Goal: Book appointment/travel/reservation

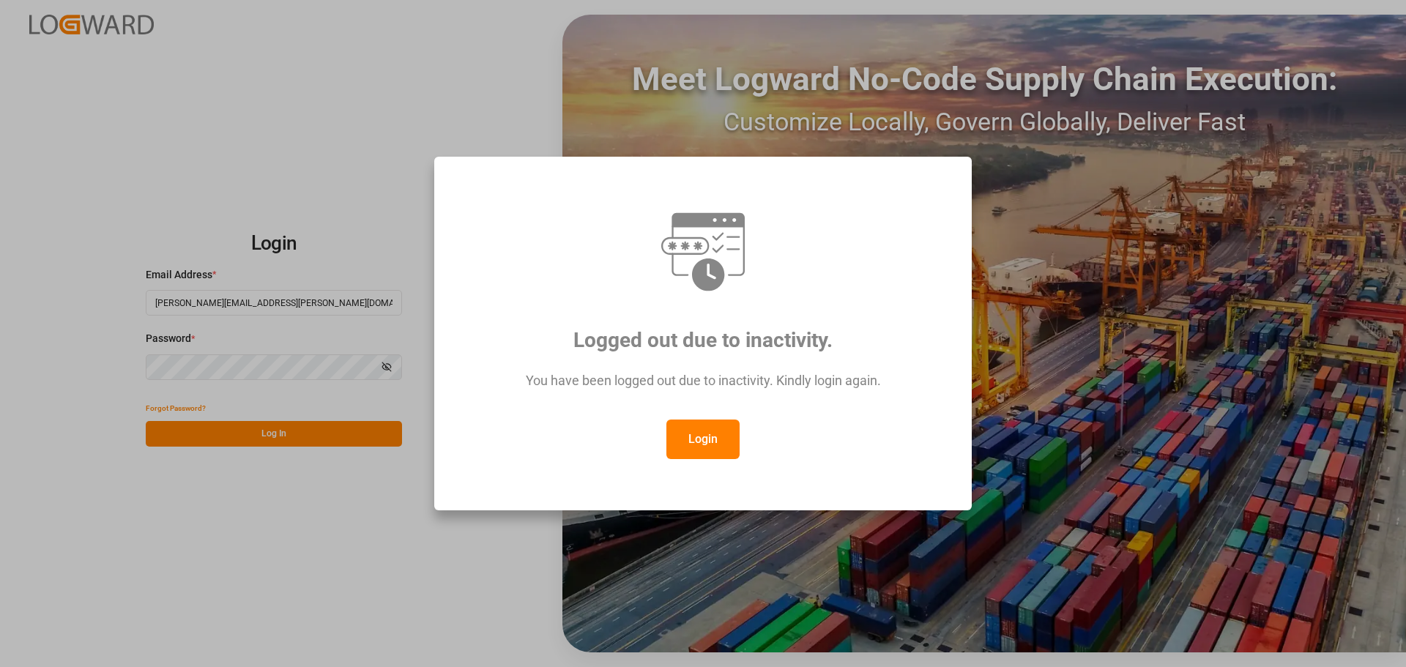
click at [710, 446] on button "Login" at bounding box center [702, 440] width 73 height 40
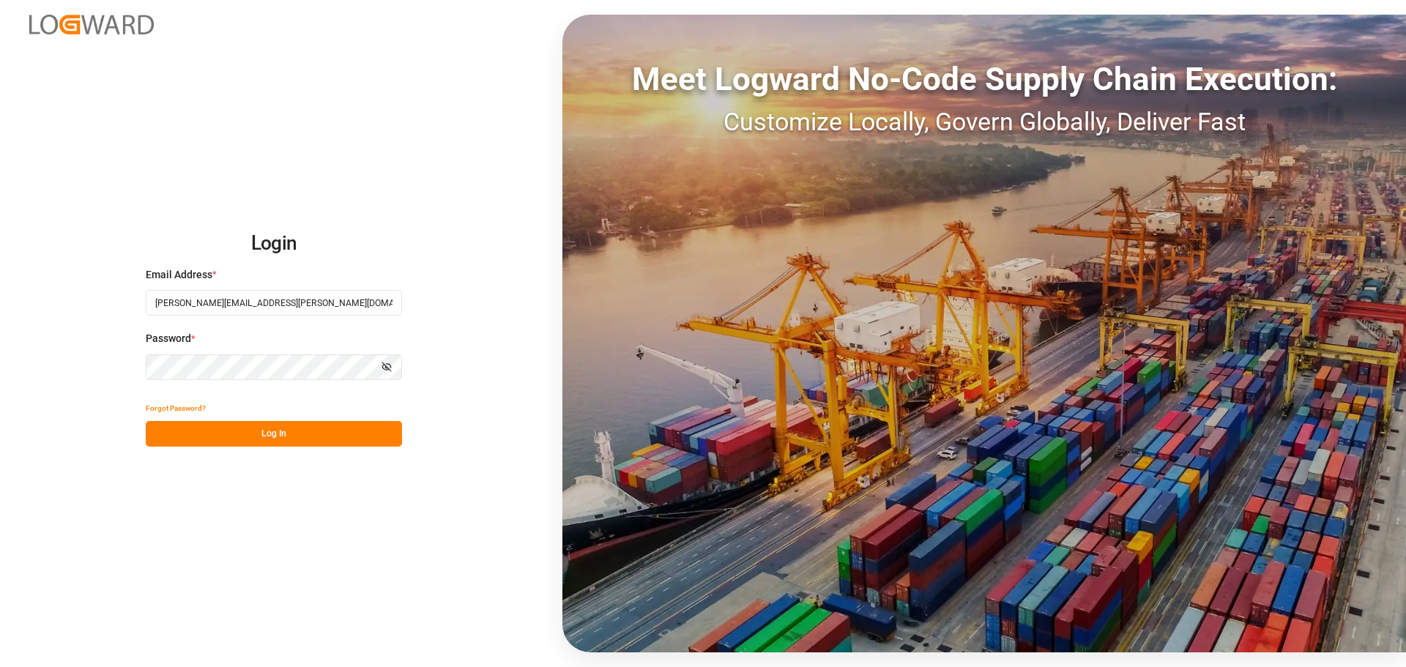
click at [321, 436] on button "Log In" at bounding box center [274, 434] width 256 height 26
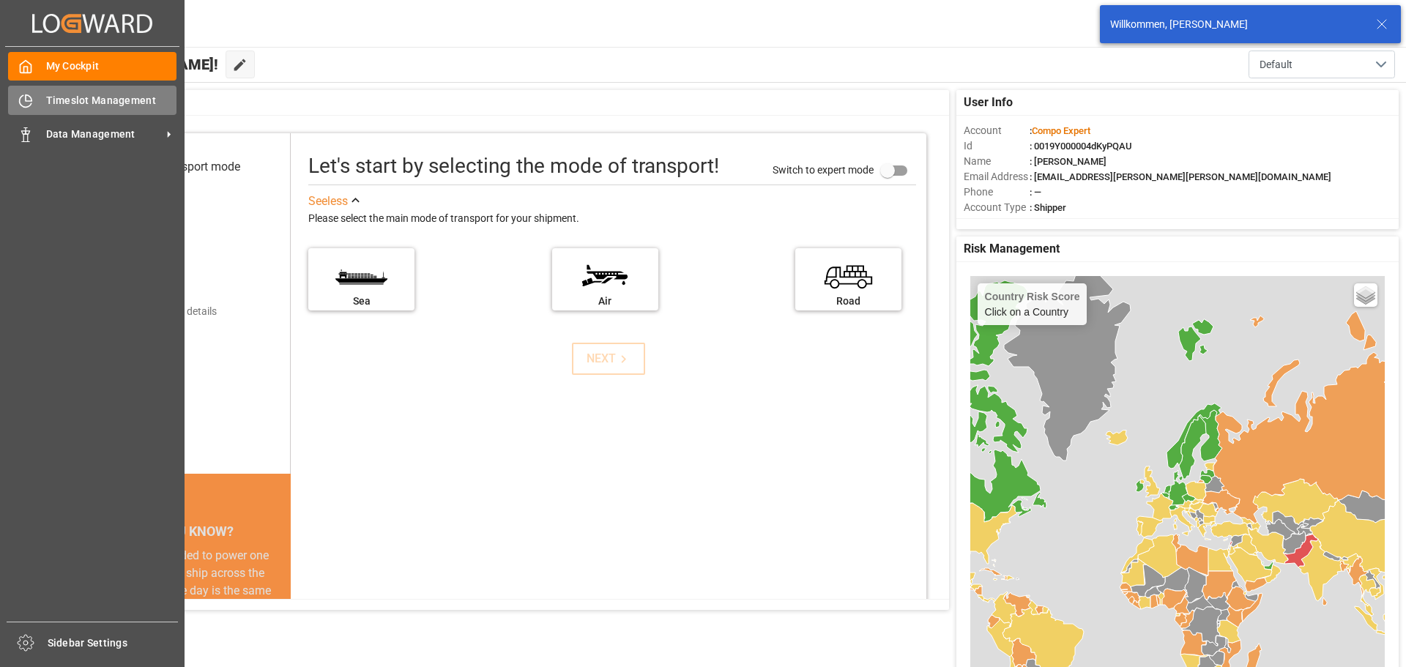
click at [25, 93] on div at bounding box center [20, 100] width 25 height 15
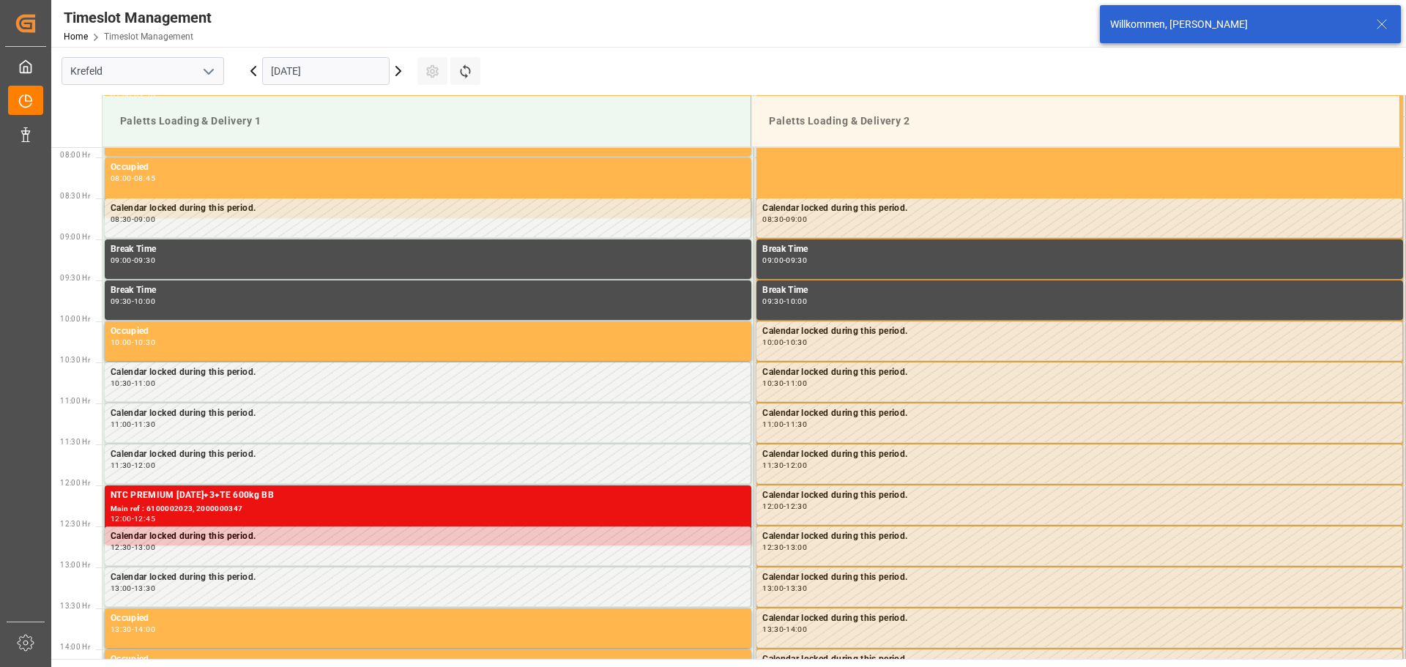
scroll to position [647, 0]
click at [393, 78] on icon at bounding box center [399, 71] width 18 height 18
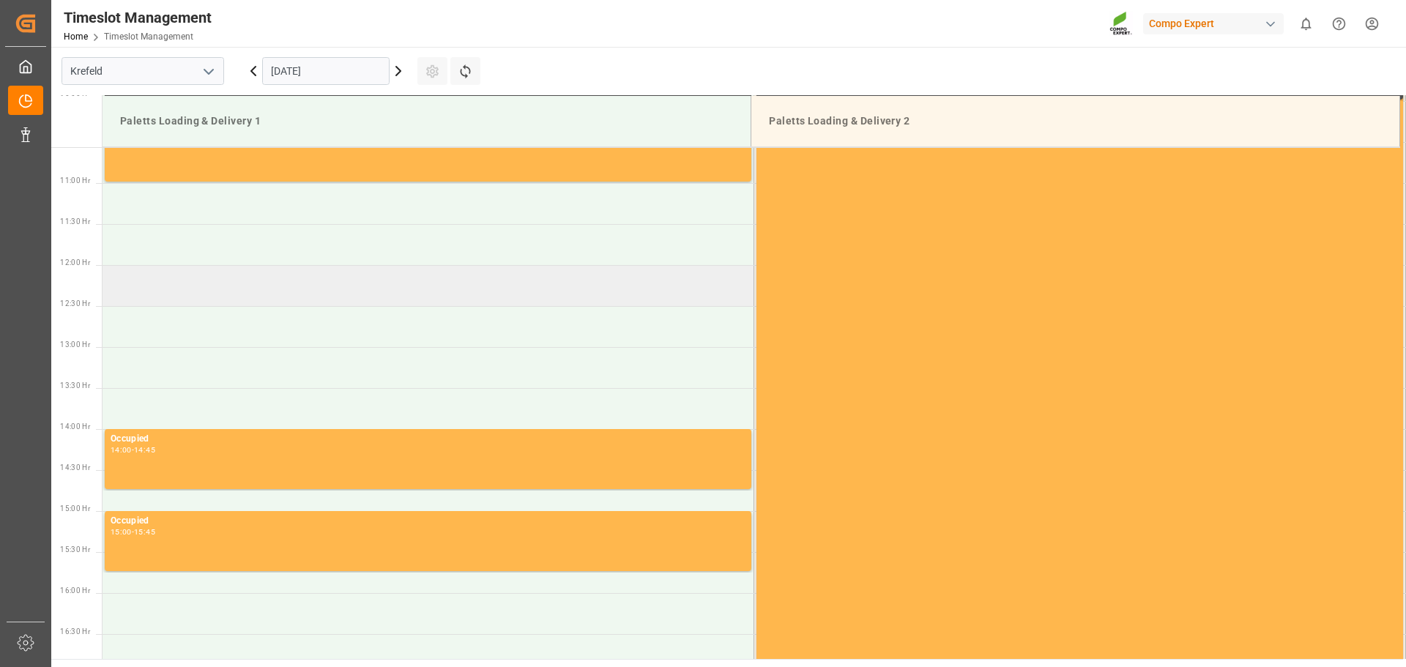
scroll to position [939, 0]
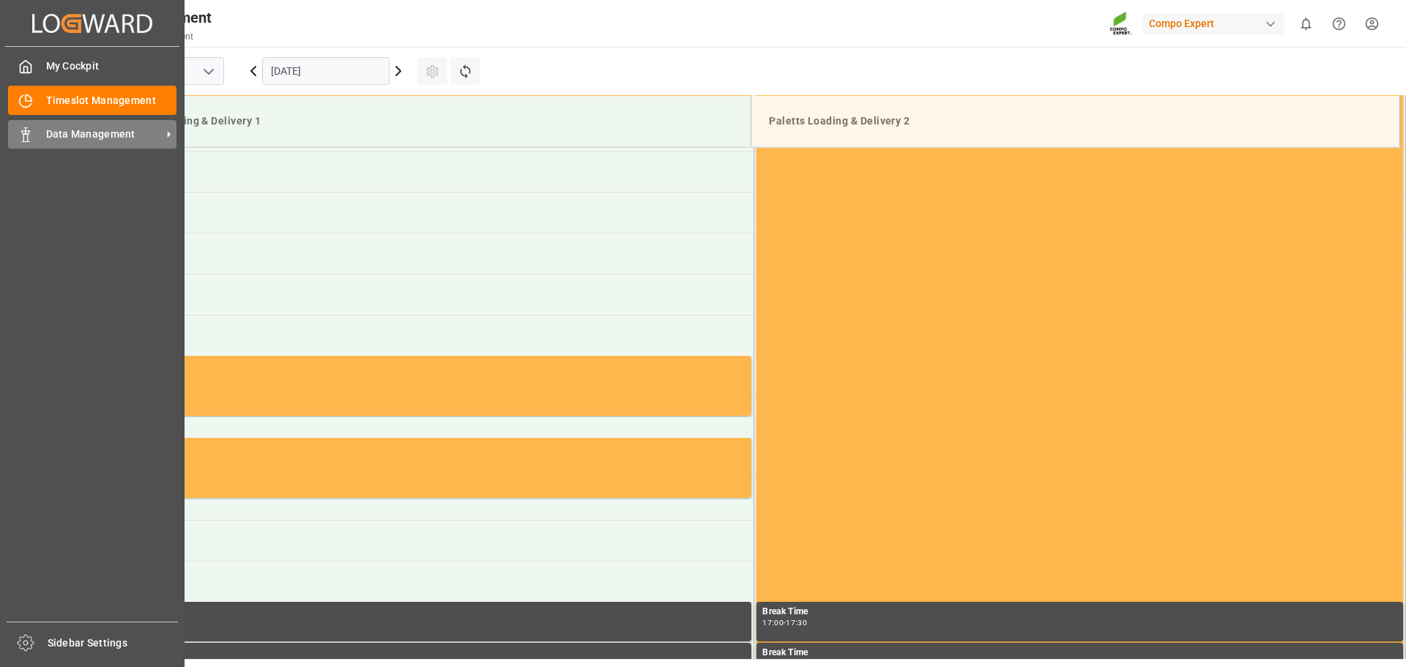
click at [26, 136] on icon at bounding box center [25, 134] width 15 height 15
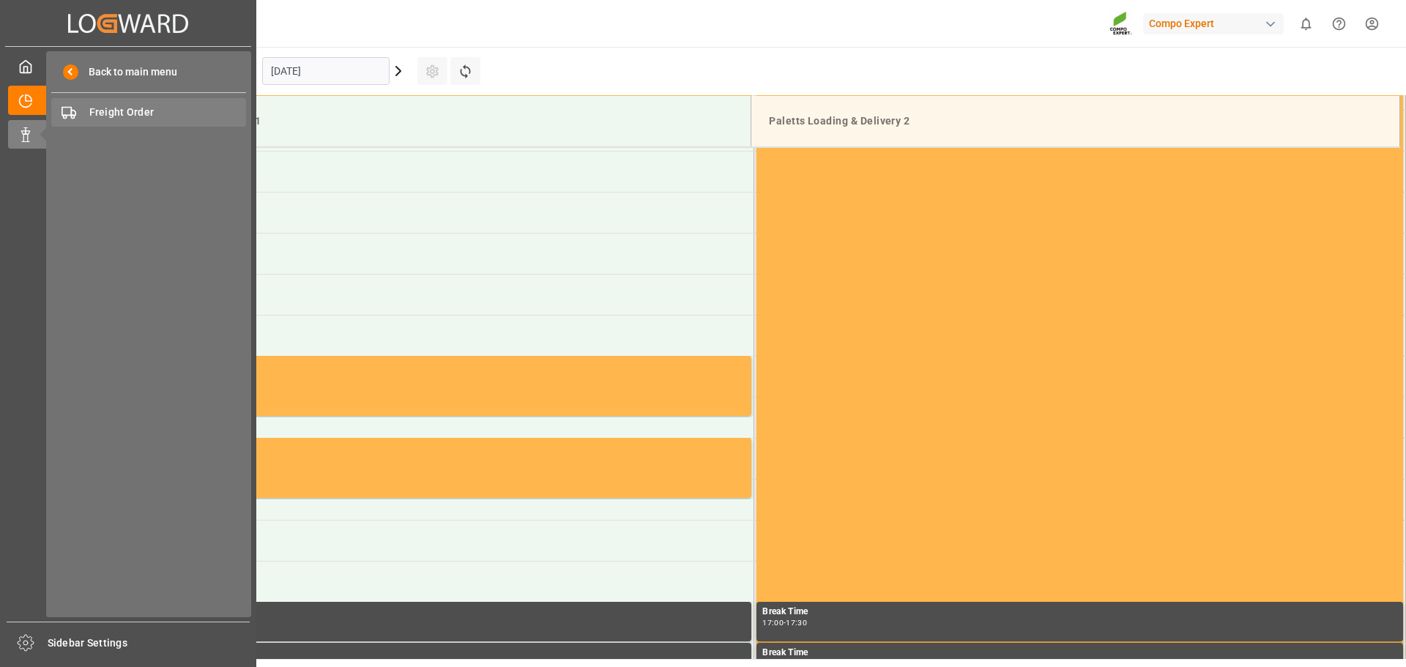
click at [144, 116] on span "Freight Order" at bounding box center [167, 112] width 157 height 15
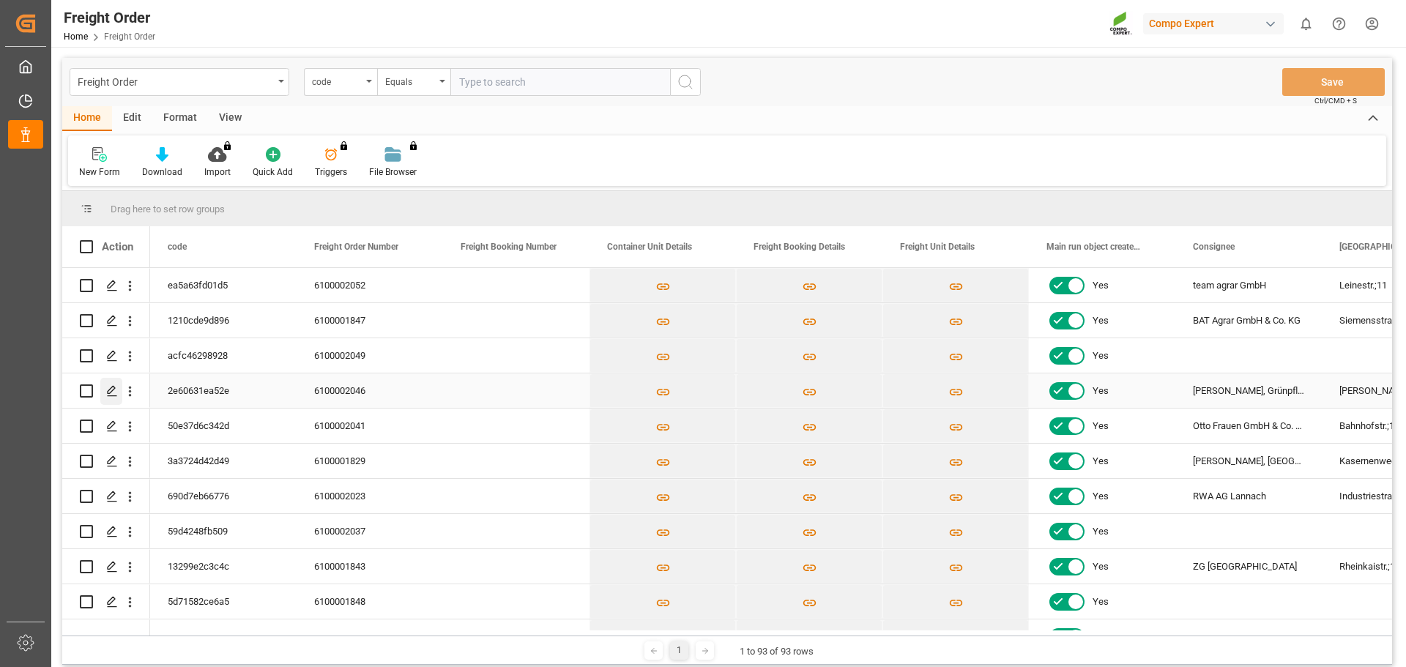
click at [105, 391] on div "Press SPACE to select this row." at bounding box center [111, 391] width 22 height 27
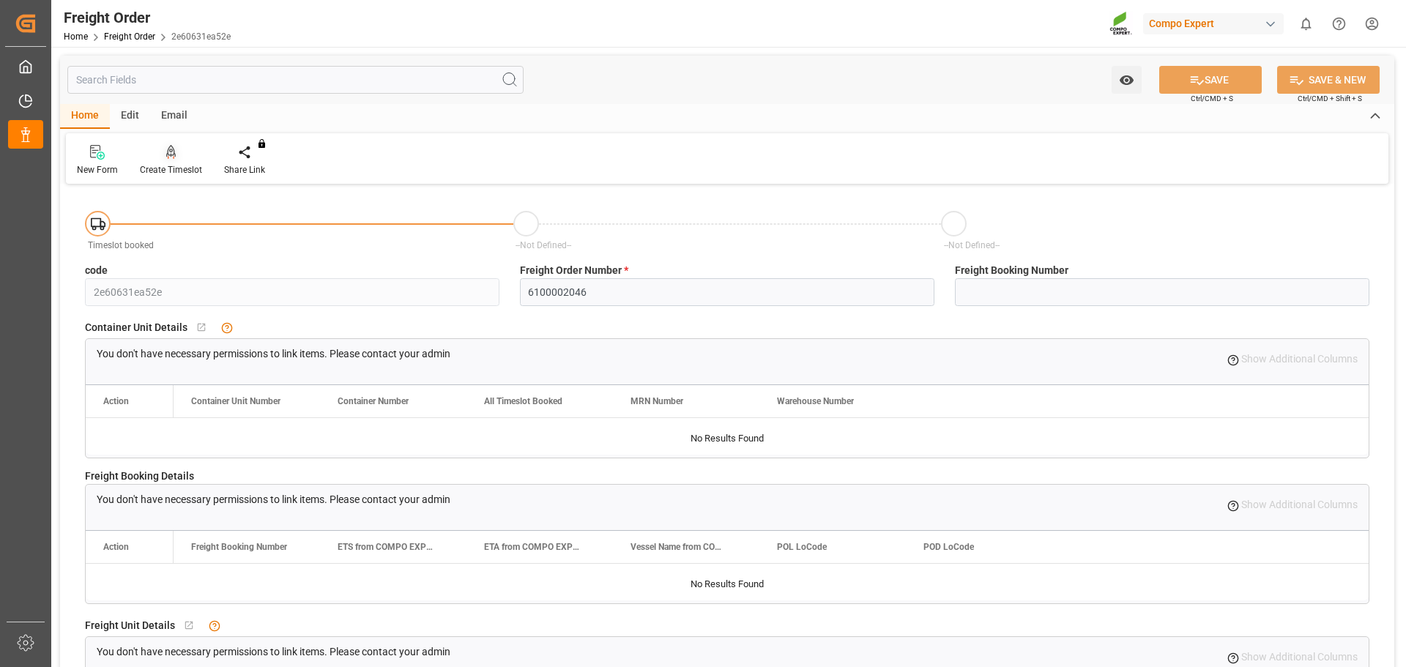
click at [174, 172] on div "Create Timeslot" at bounding box center [171, 169] width 62 height 13
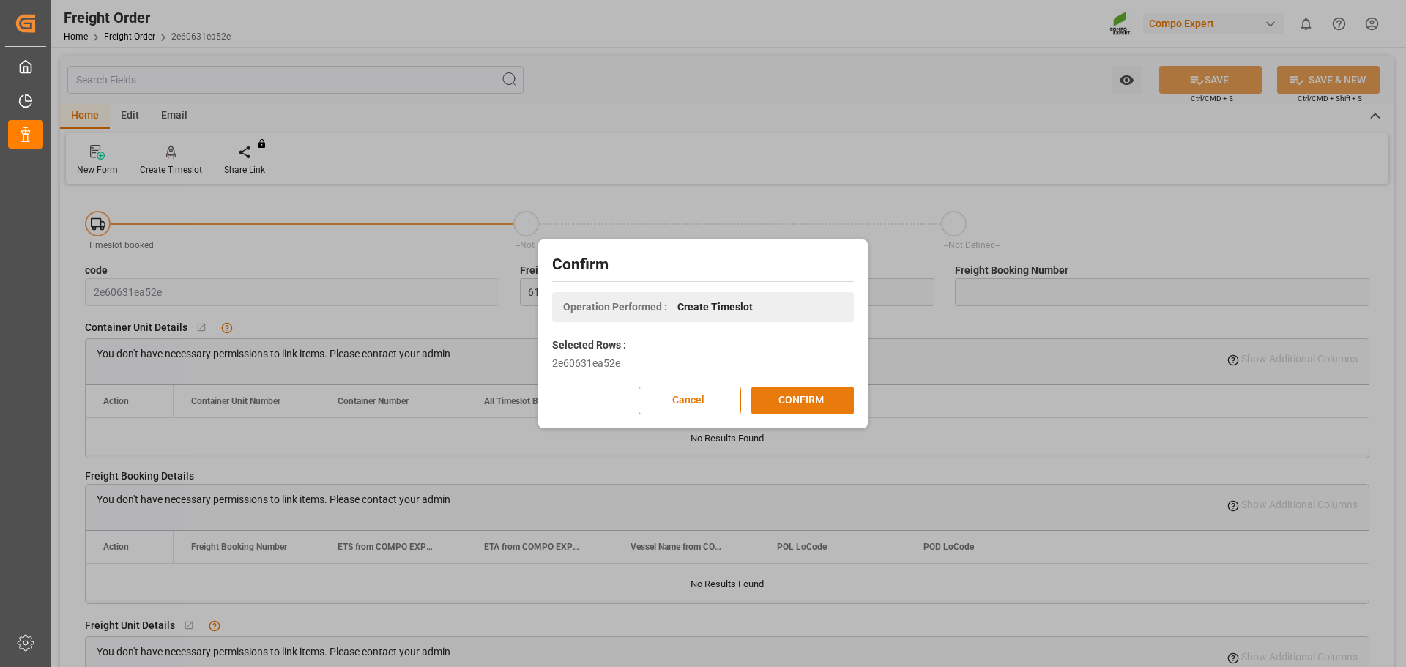
click at [778, 398] on button "CONFIRM" at bounding box center [802, 401] width 103 height 28
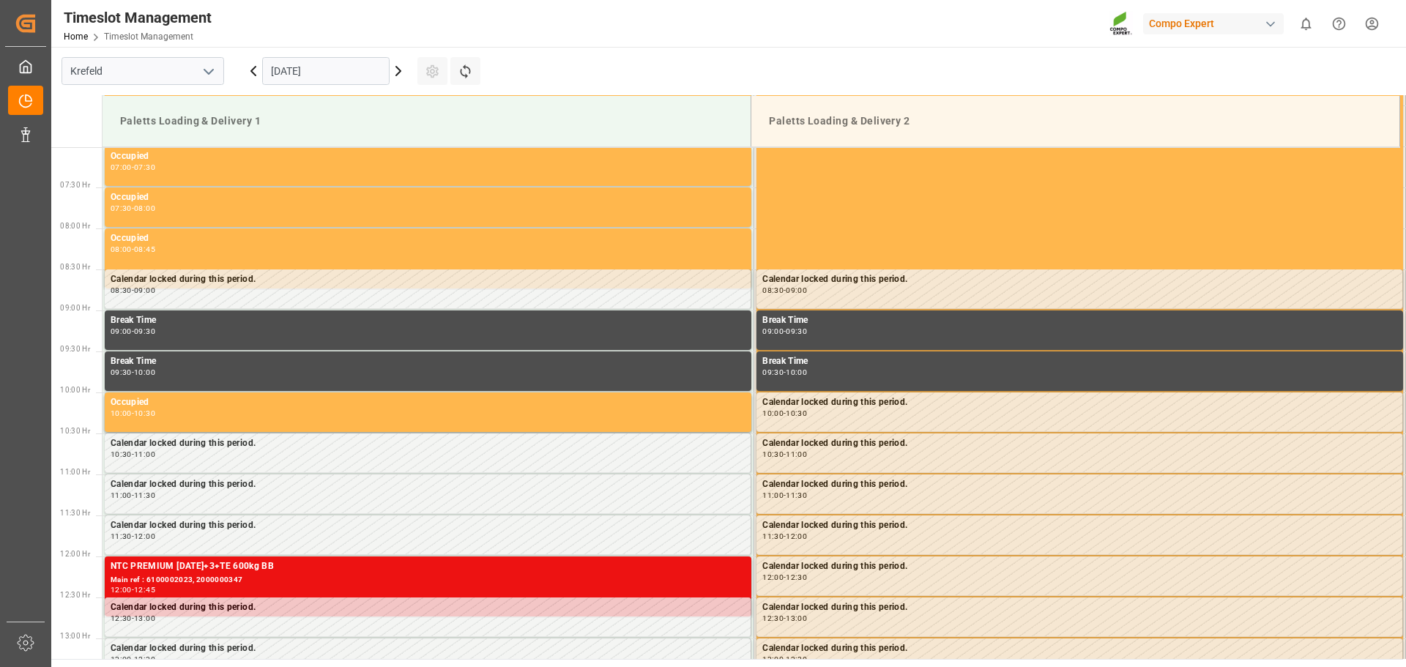
scroll to position [647, 0]
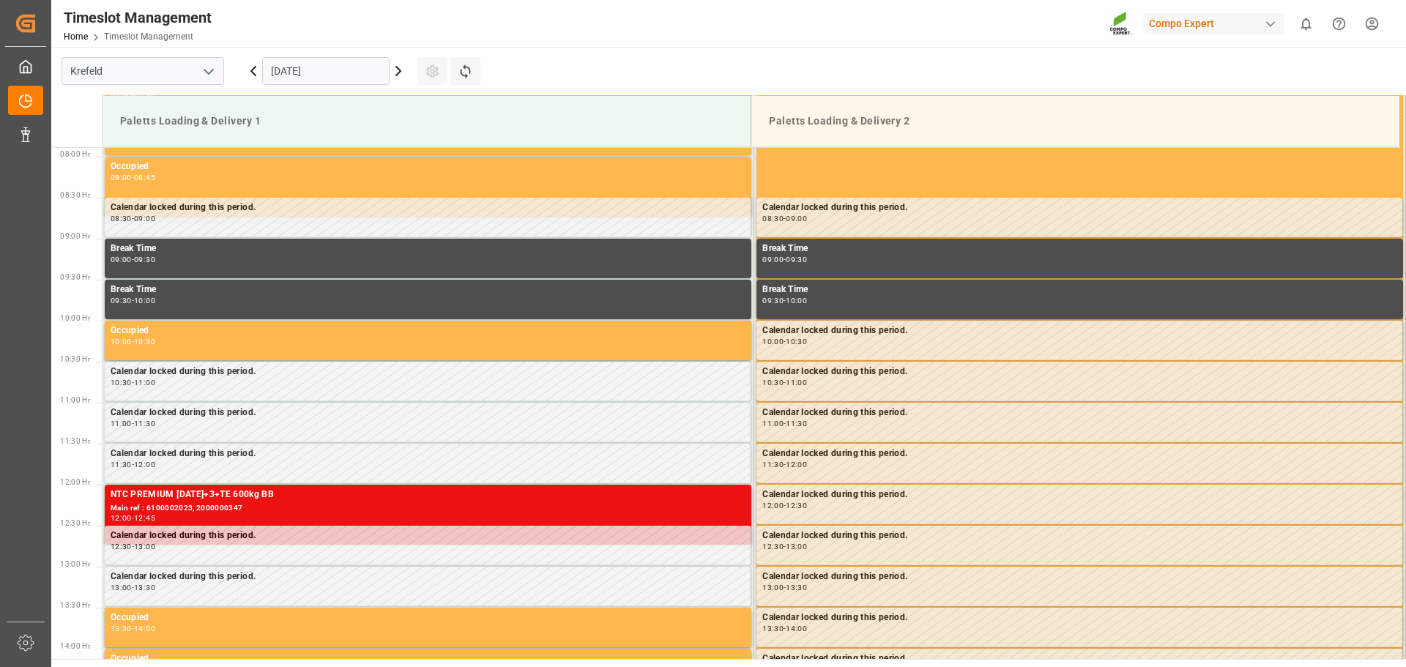
click at [398, 76] on icon at bounding box center [399, 71] width 18 height 18
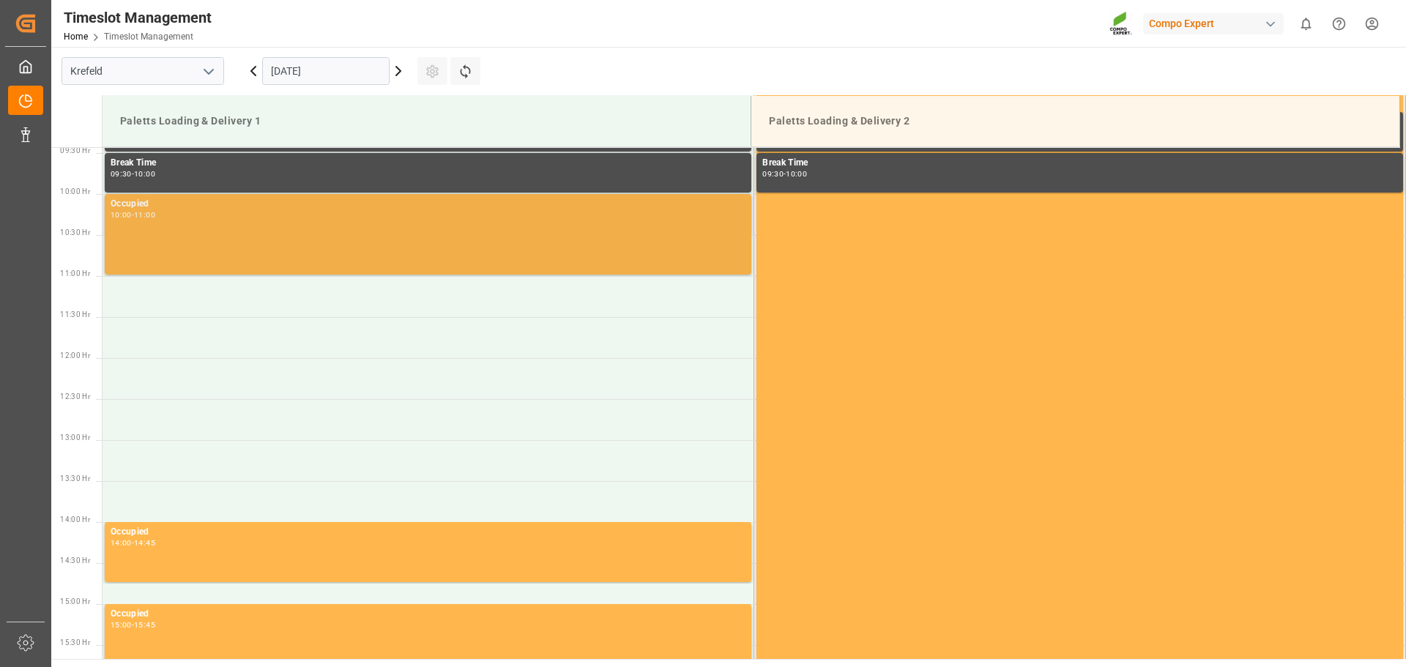
scroll to position [793, 0]
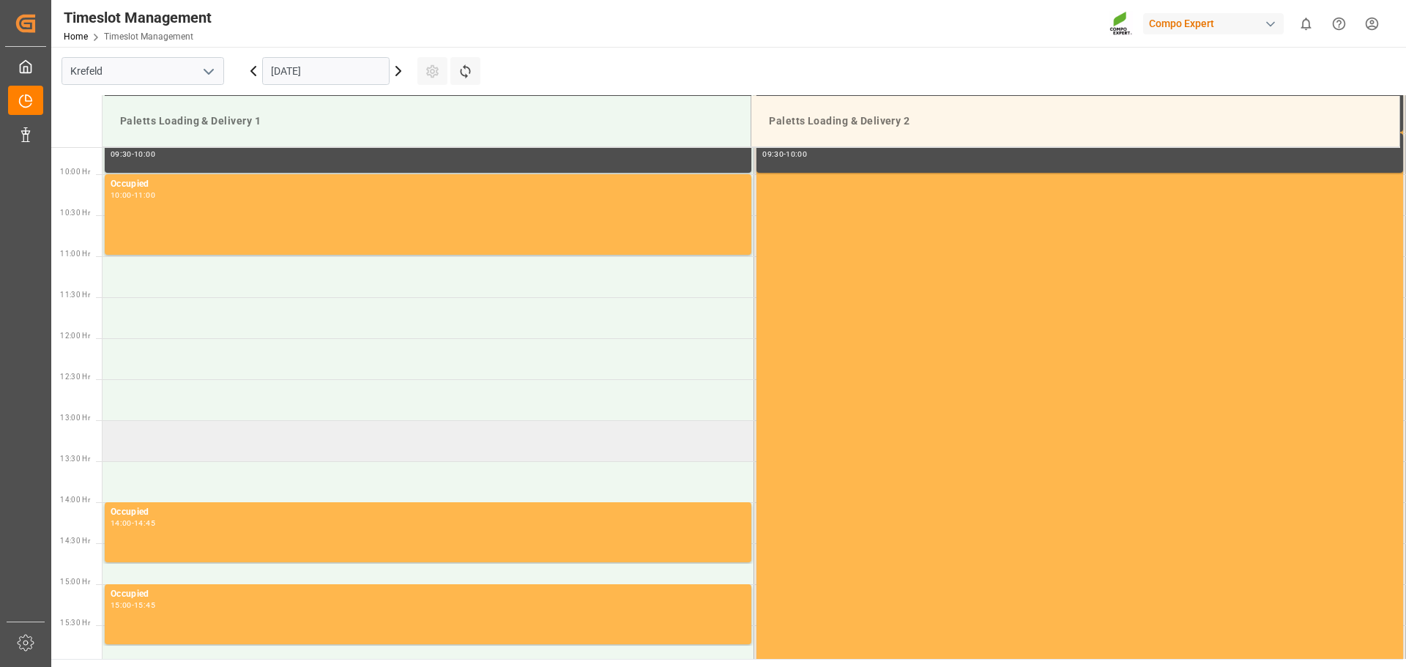
click at [292, 434] on td at bounding box center [429, 440] width 652 height 41
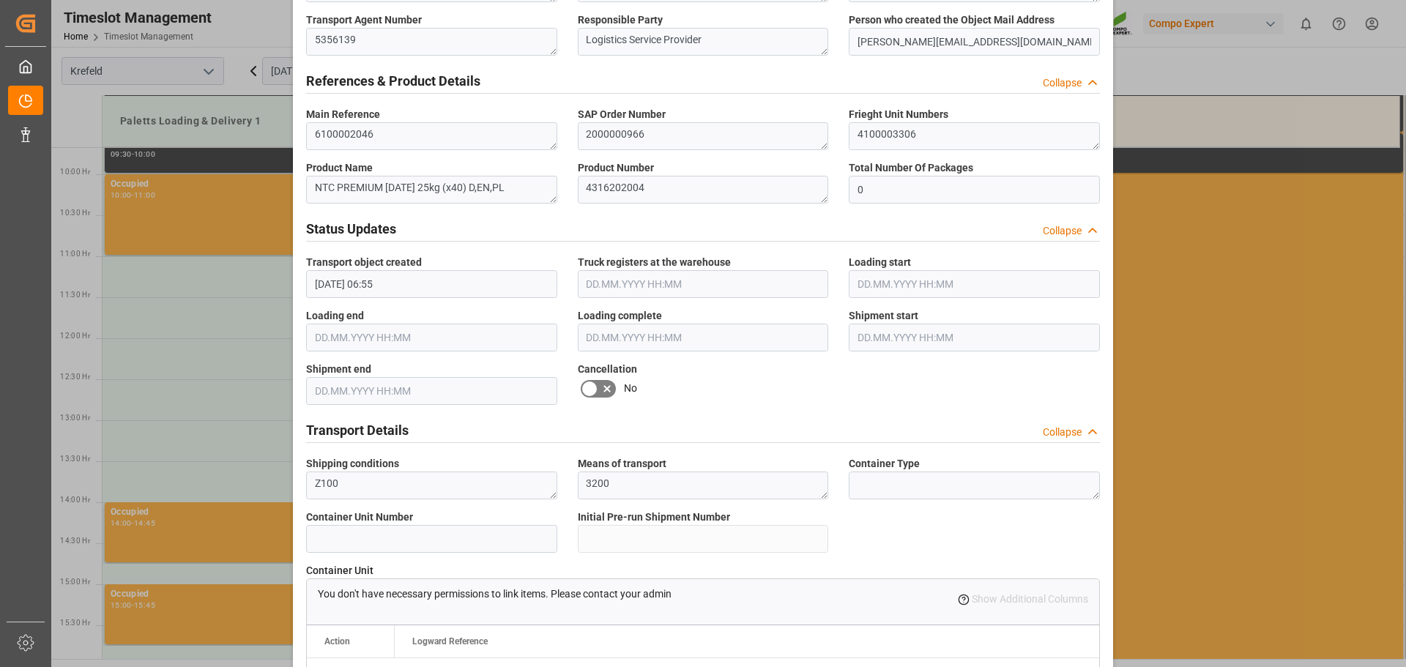
scroll to position [1260, 0]
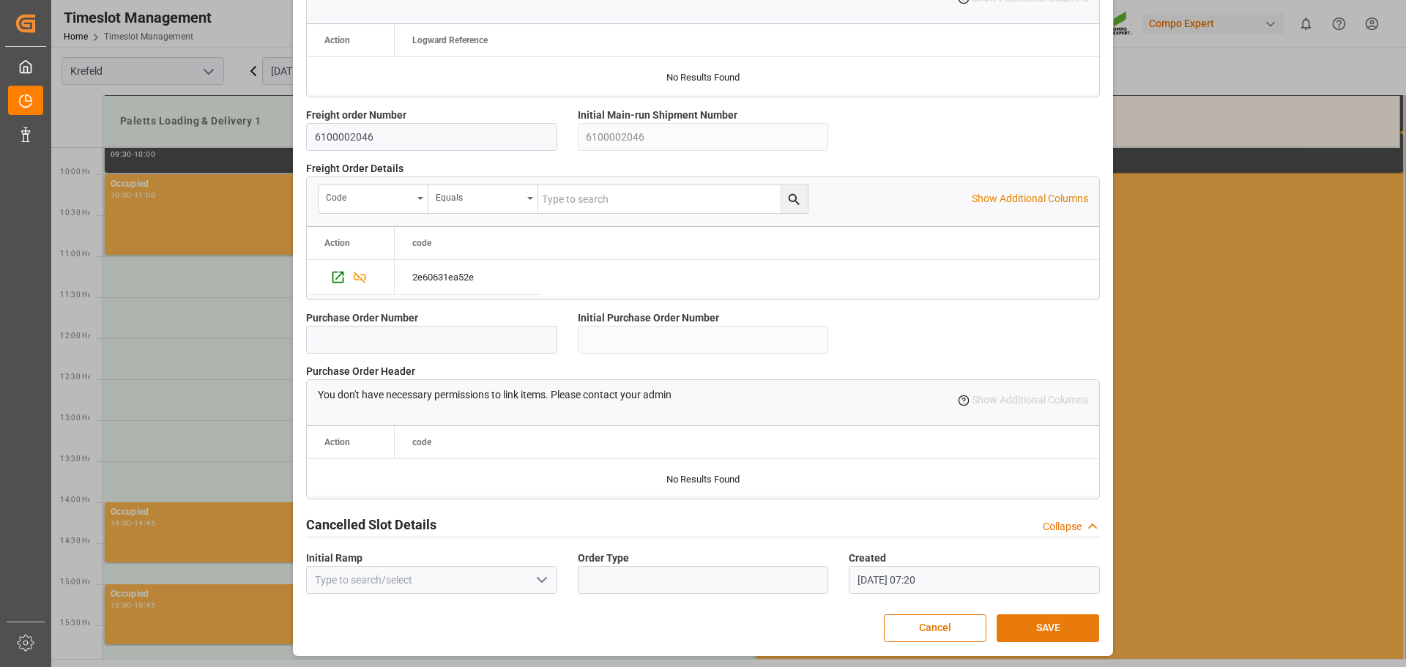
click at [1092, 633] on button "SAVE" at bounding box center [1048, 628] width 103 height 28
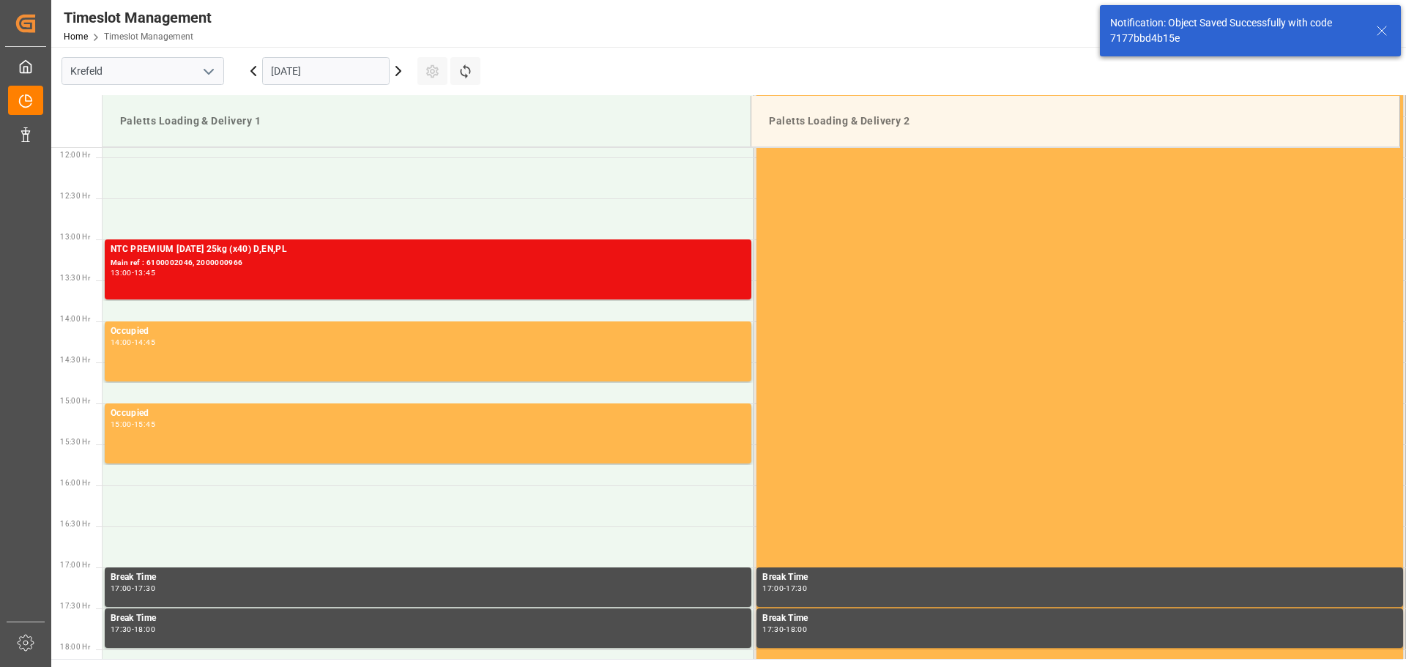
scroll to position [975, 0]
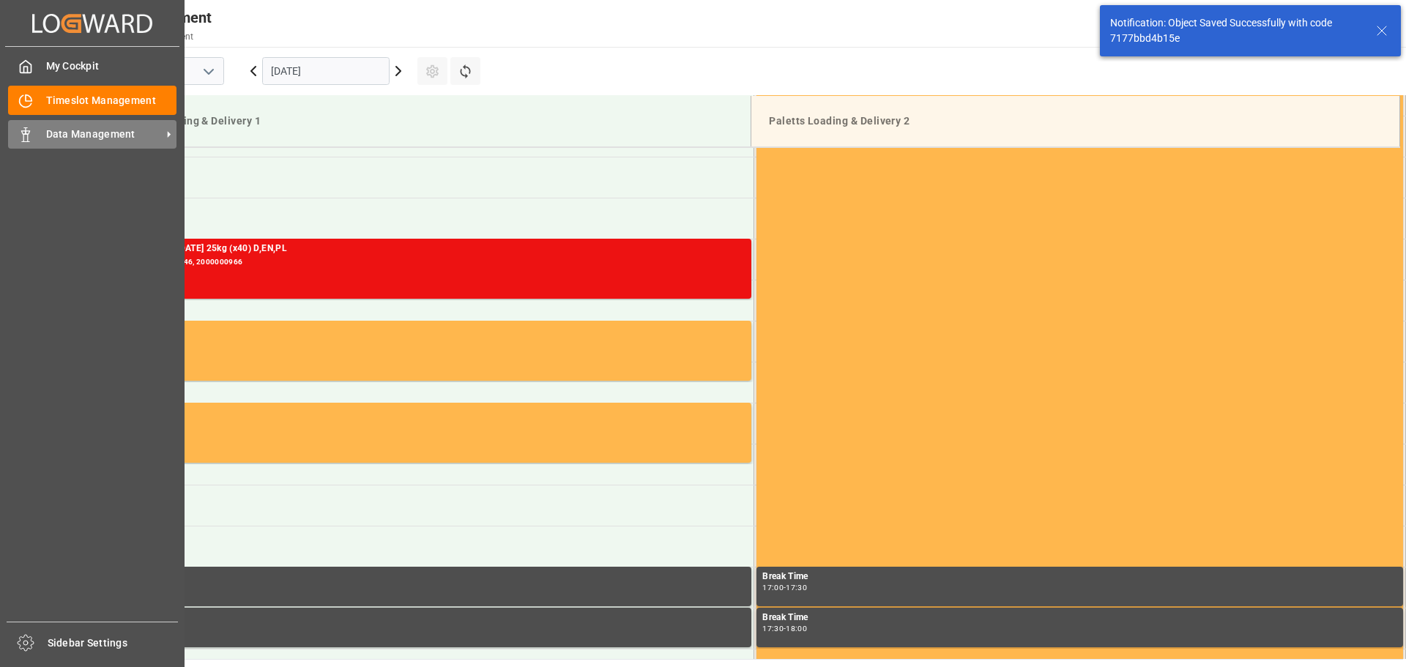
click at [30, 146] on div "Data Management Data Management" at bounding box center [92, 134] width 168 height 29
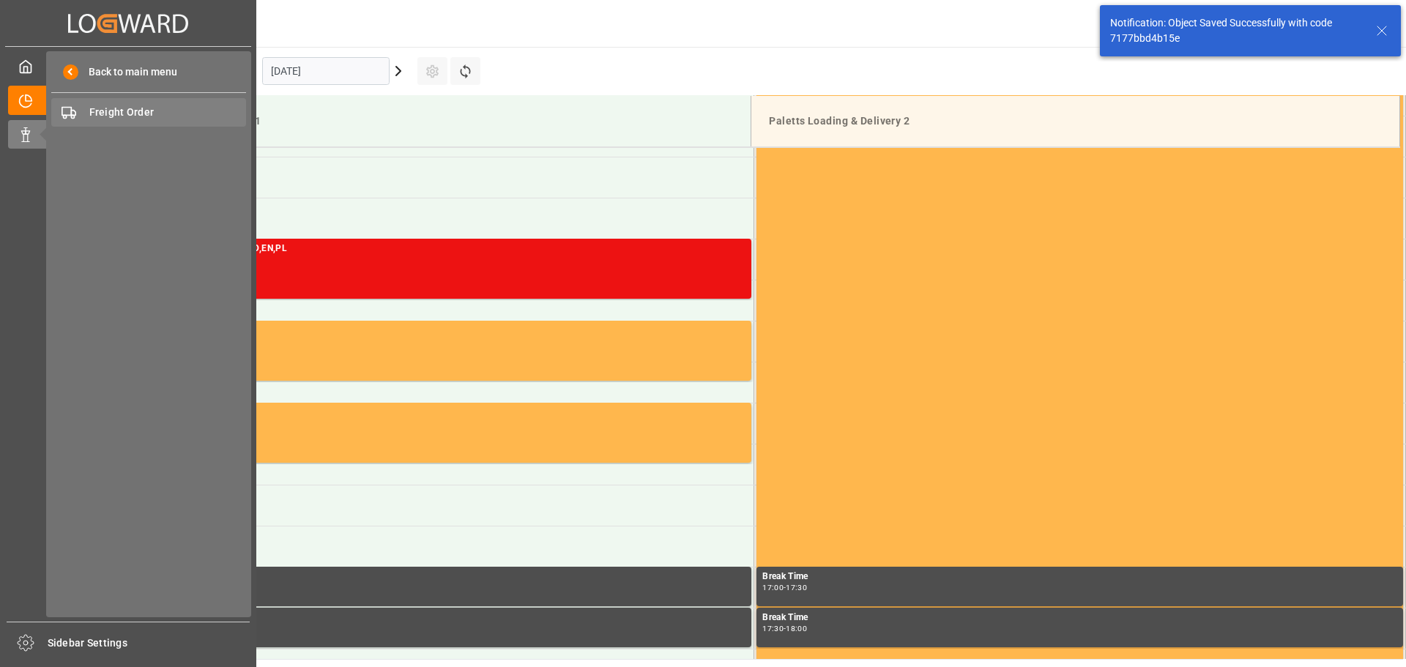
click at [86, 115] on div "Freight Order Freight Order" at bounding box center [148, 112] width 195 height 29
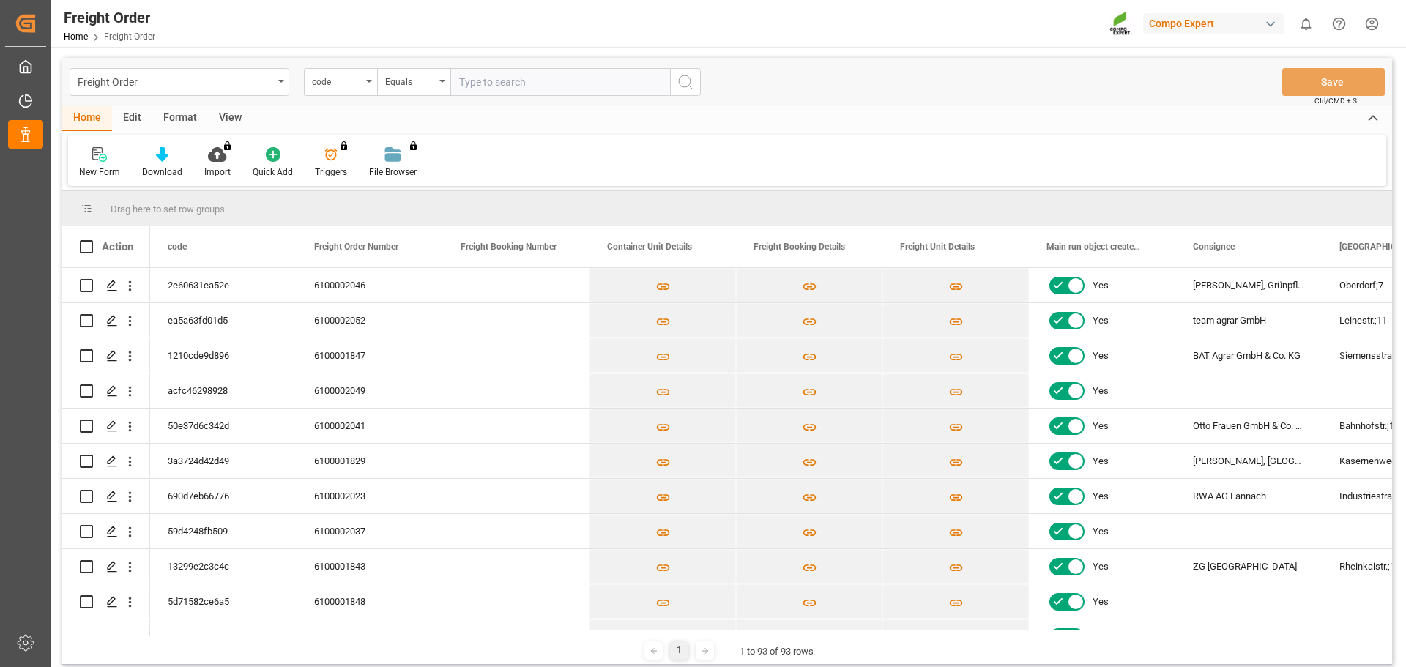
click at [888, 154] on div "New Form Download Import You don't have permission for this feature. Contact ad…" at bounding box center [727, 160] width 1318 height 51
click at [111, 392] on icon "Press SPACE to select this row." at bounding box center [112, 391] width 12 height 12
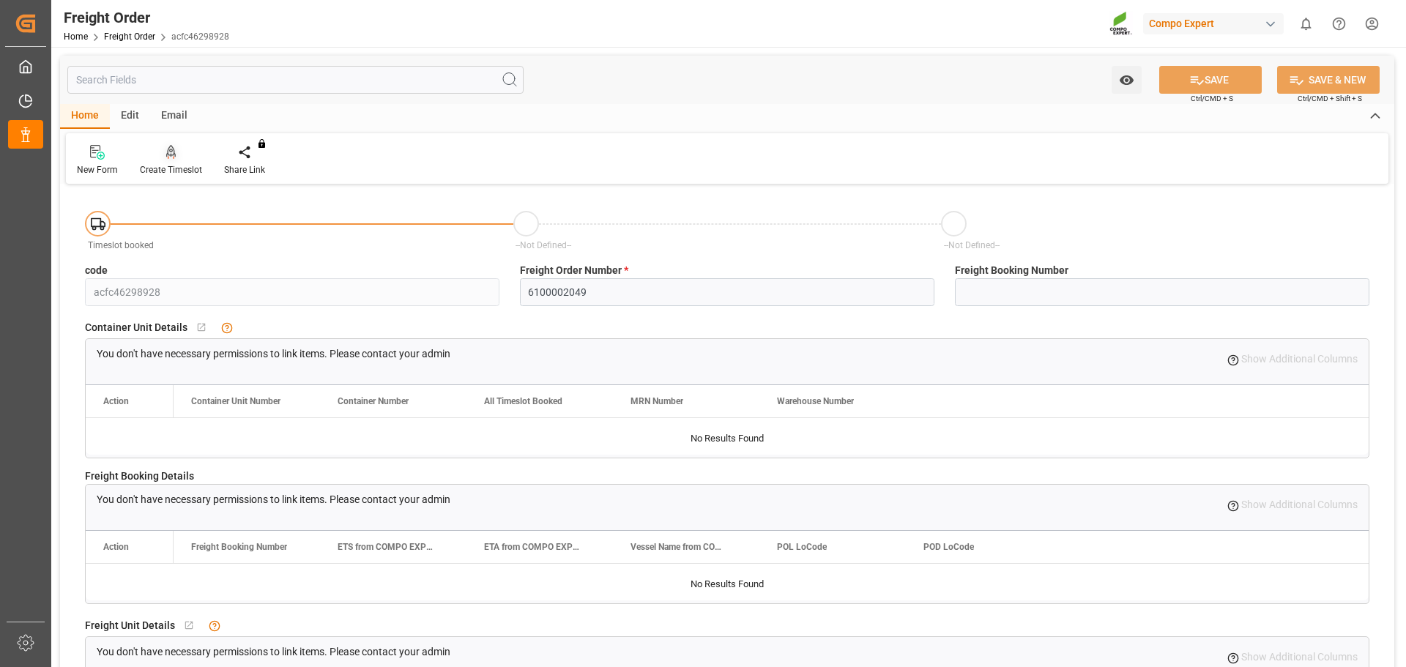
click at [174, 155] on icon at bounding box center [171, 152] width 10 height 15
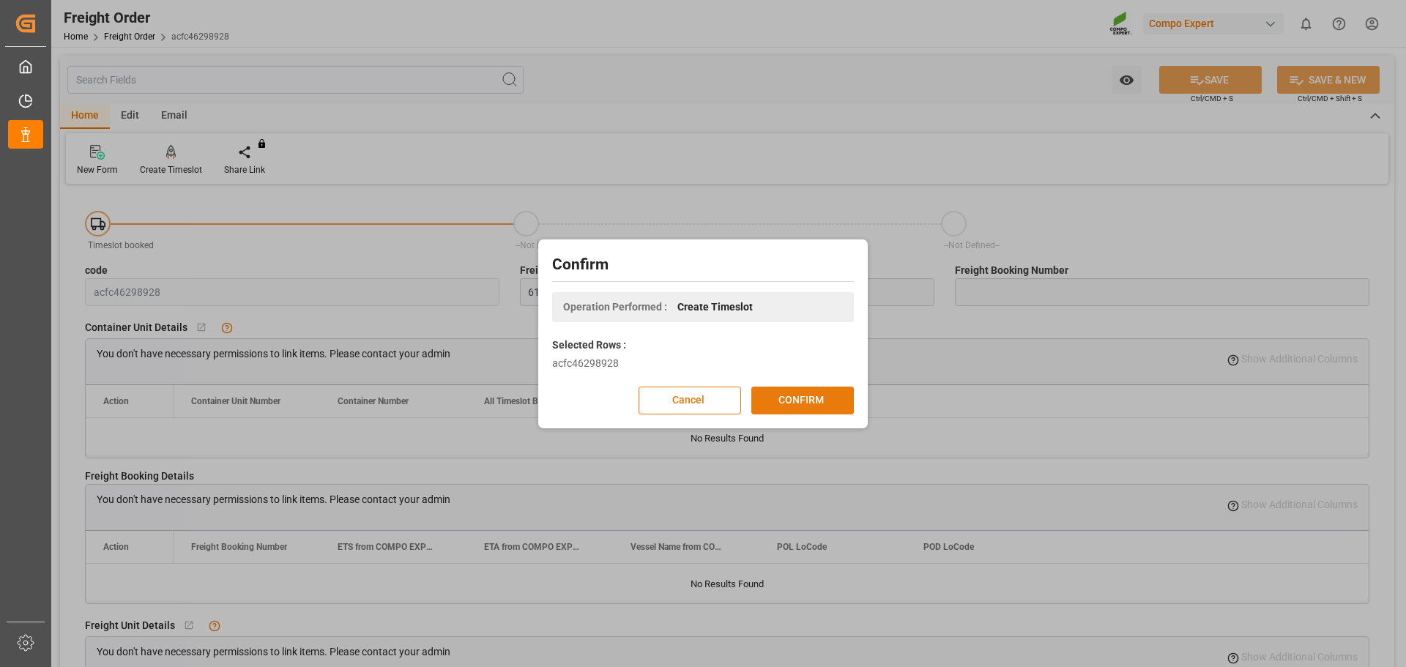
click at [812, 398] on button "CONFIRM" at bounding box center [802, 401] width 103 height 28
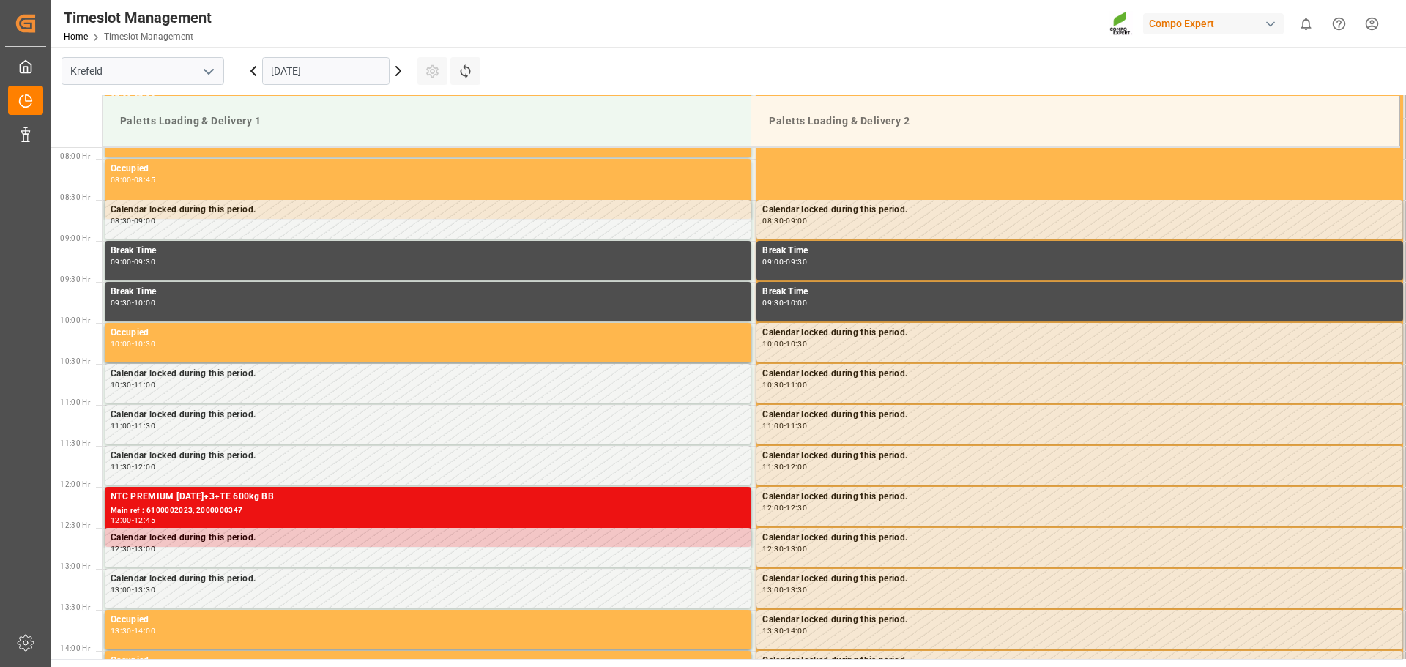
scroll to position [647, 0]
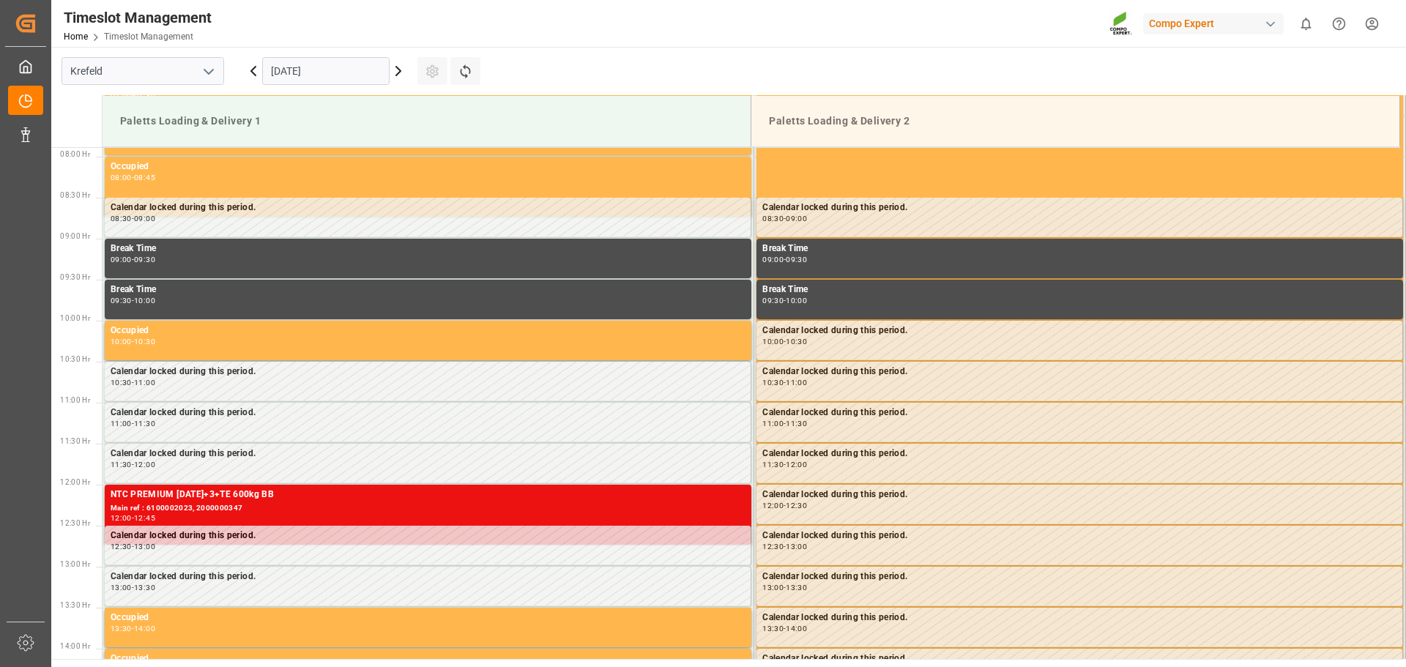
click at [399, 77] on icon at bounding box center [399, 71] width 18 height 18
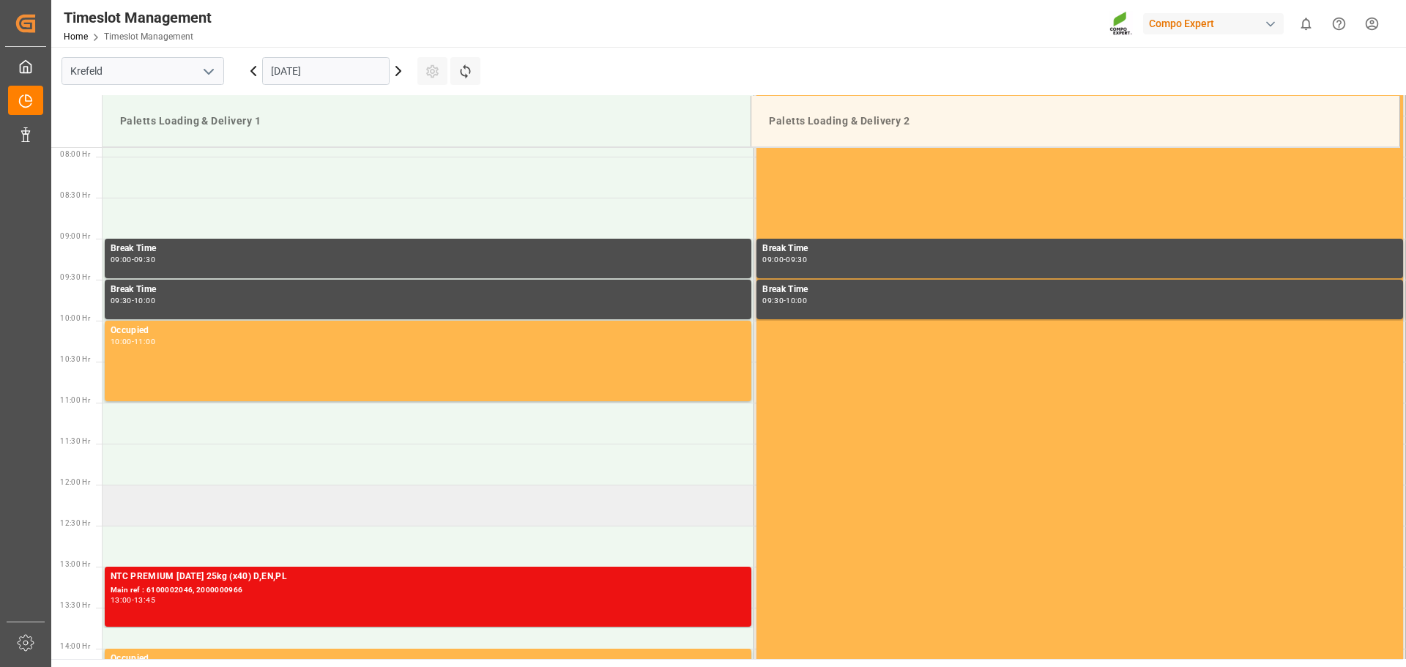
click at [229, 503] on td at bounding box center [429, 505] width 652 height 41
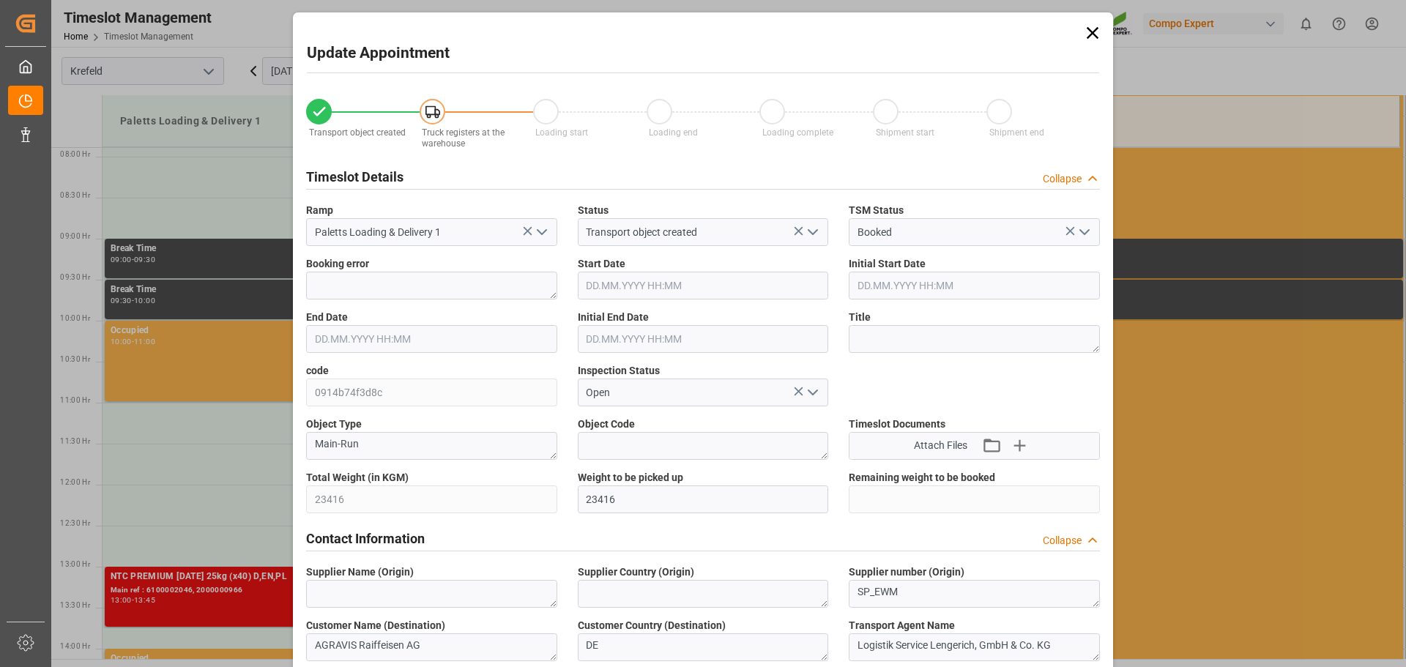
type input "16.09.2025 12:00"
type input "16.09.2025 12:30"
type input "15.09.2025 07:13"
type input "15.09.2025 07:22"
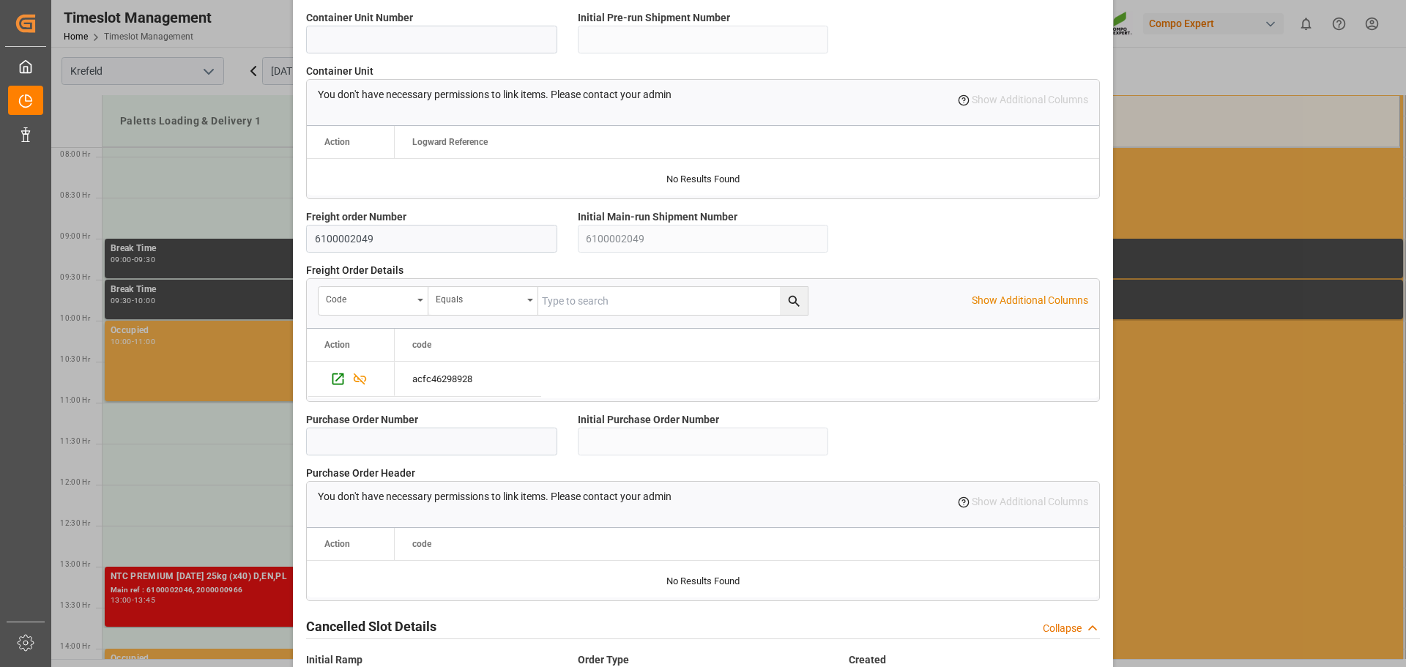
scroll to position [1260, 0]
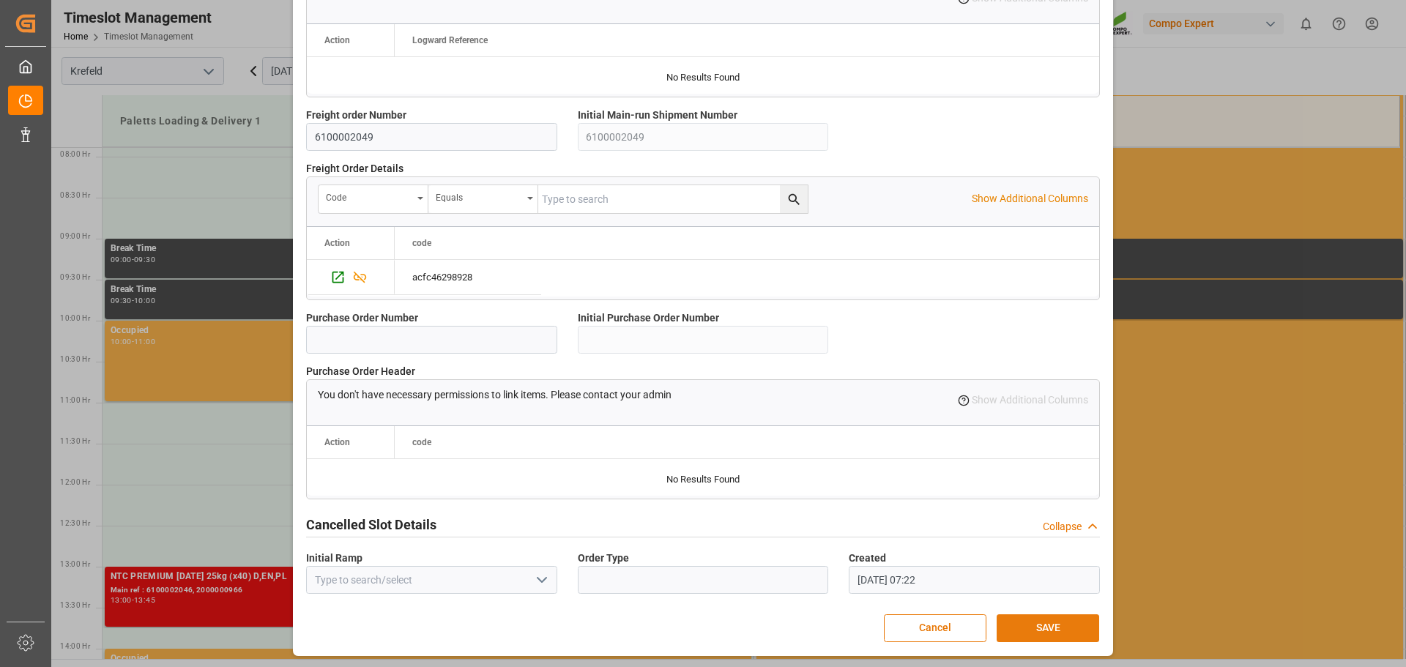
click at [1024, 627] on button "SAVE" at bounding box center [1048, 628] width 103 height 28
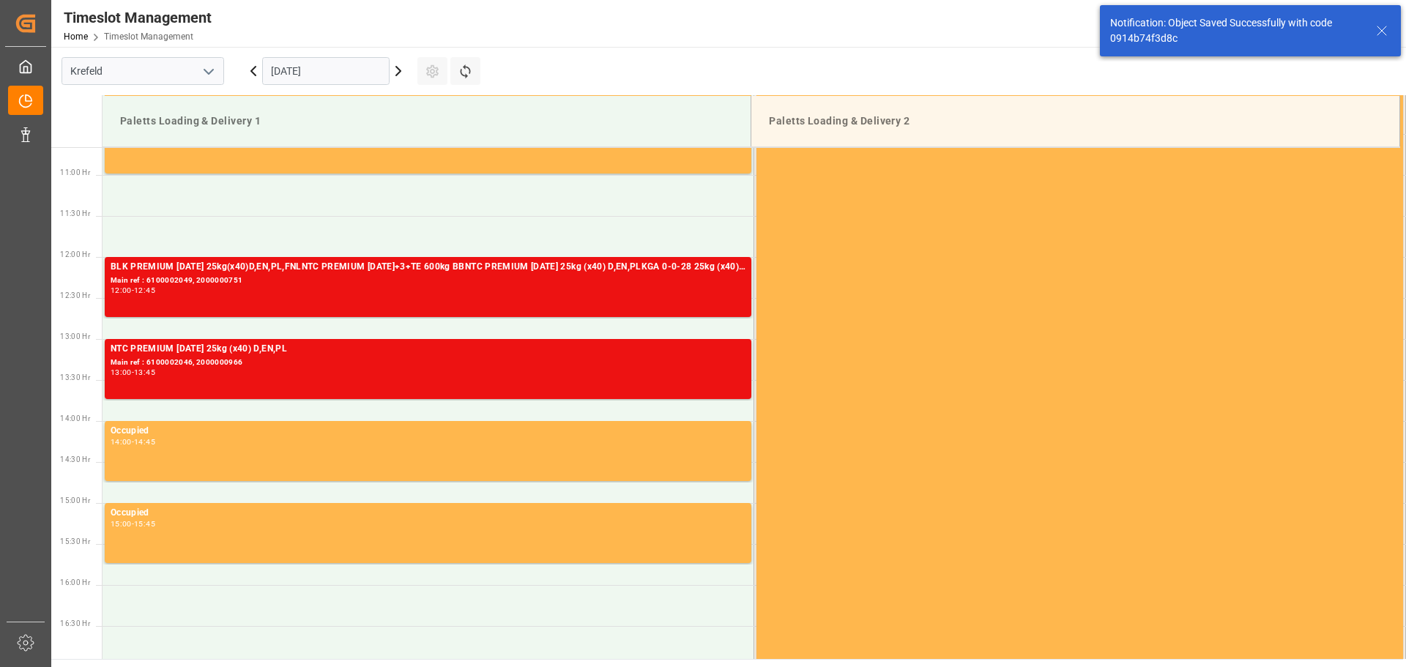
scroll to position [893, 0]
